Goal: Information Seeking & Learning: Learn about a topic

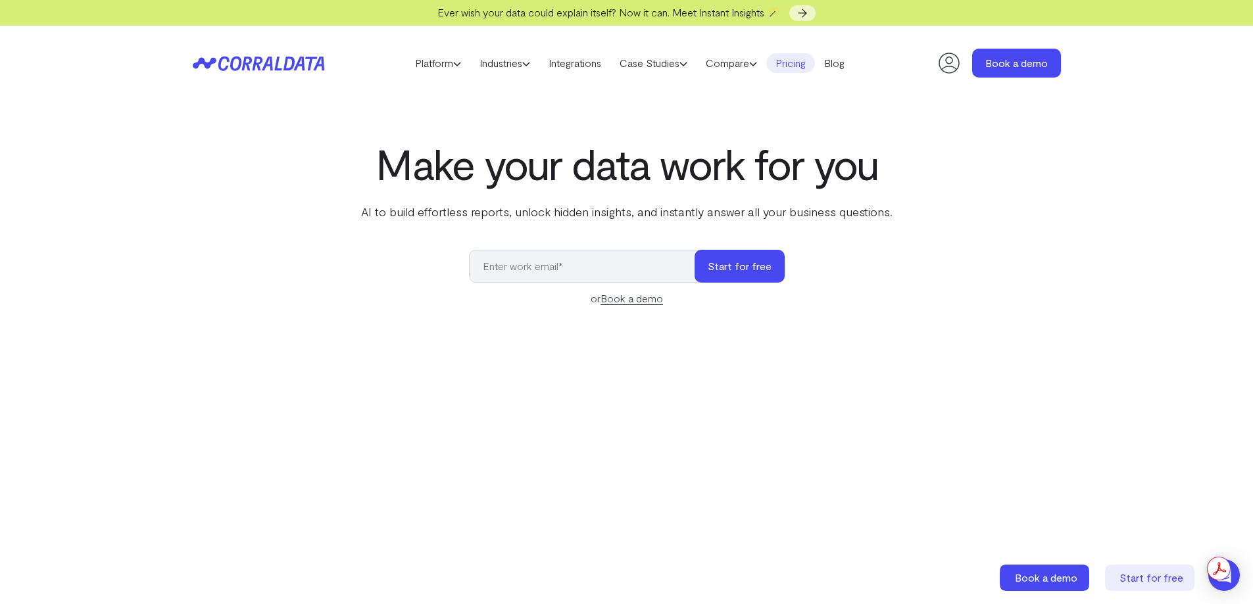
click at [788, 62] on link "Pricing" at bounding box center [790, 63] width 49 height 20
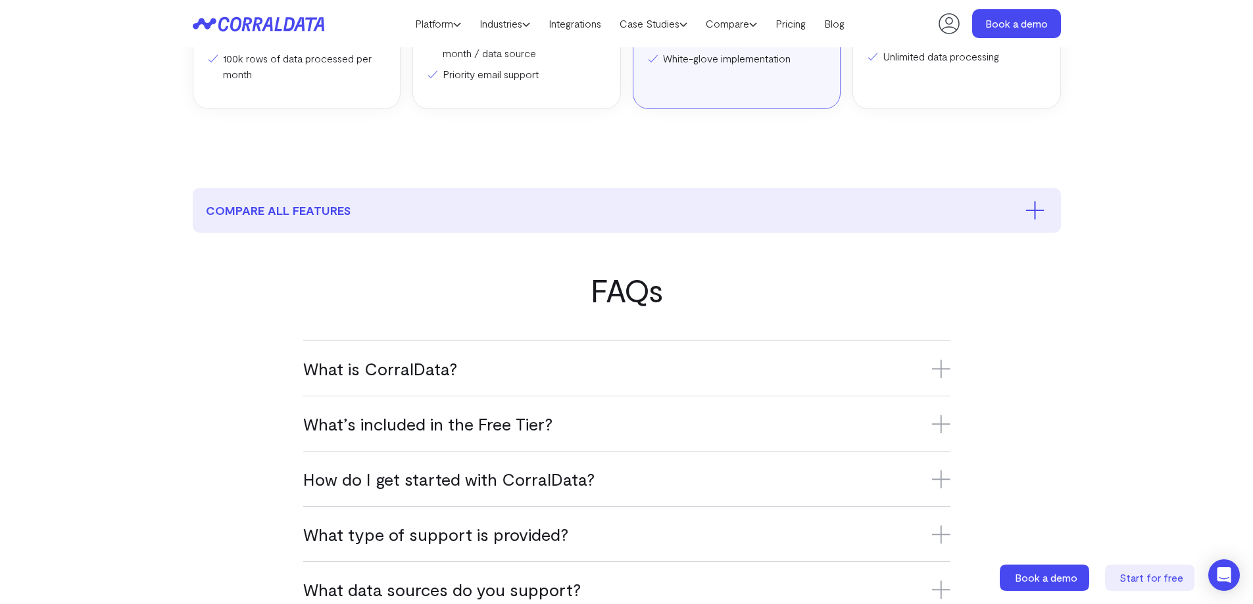
scroll to position [696, 0]
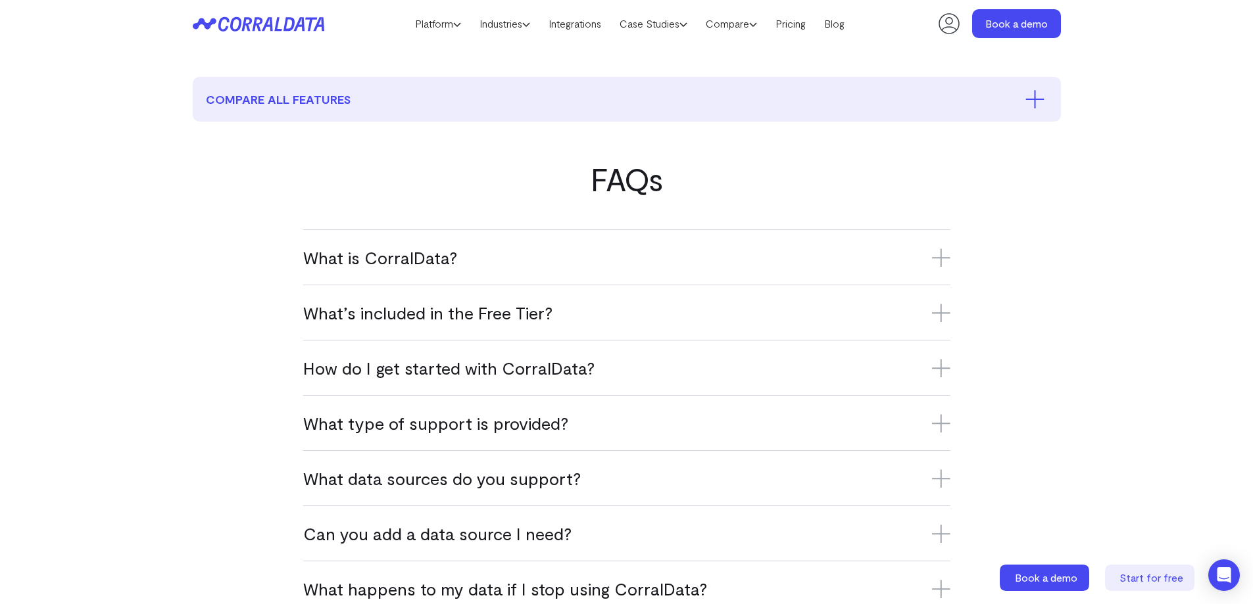
click at [554, 245] on div "What is CorralData? CorralData is an AI-powered data platform that connects ove…" at bounding box center [626, 256] width 647 height 55
click at [376, 272] on div "What is CorralData? CorralData is an AI-powered data platform that connects ove…" at bounding box center [626, 256] width 647 height 55
click at [934, 262] on icon at bounding box center [941, 258] width 18 height 18
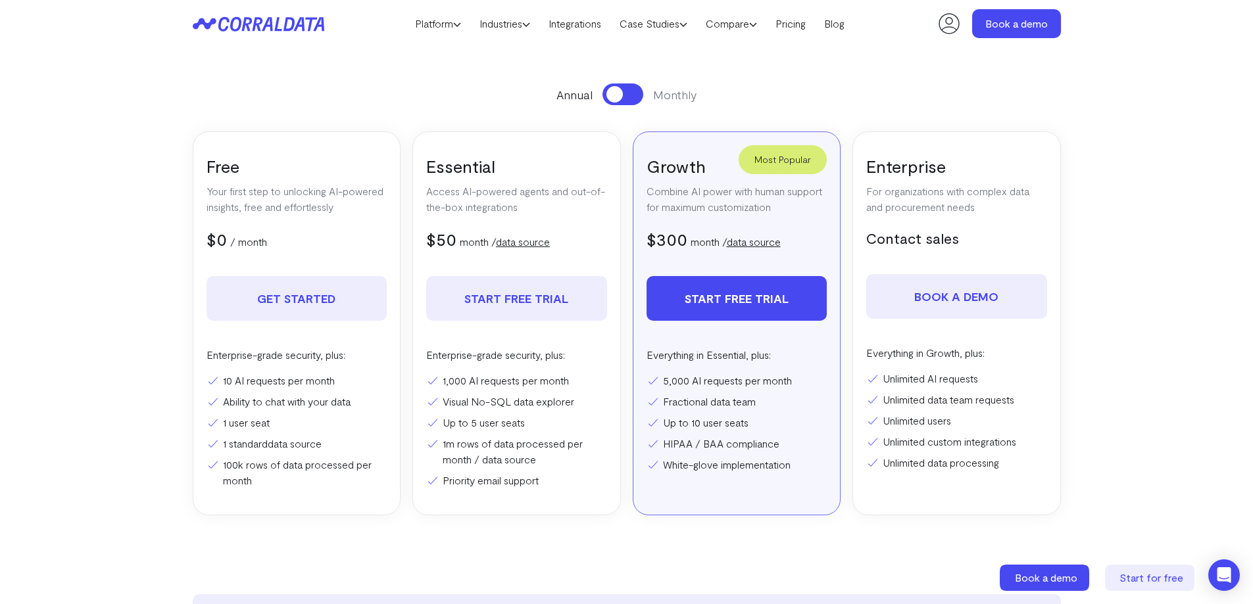
scroll to position [0, 0]
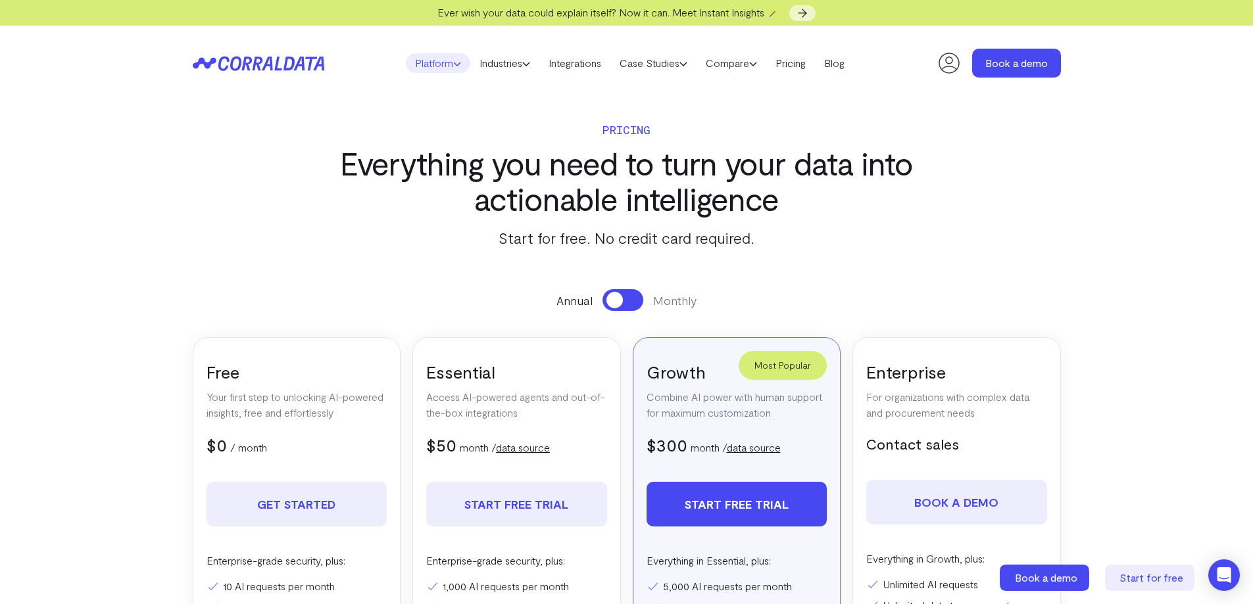
click at [446, 63] on link "Platform" at bounding box center [438, 63] width 64 height 20
